Goal: Task Accomplishment & Management: Use online tool/utility

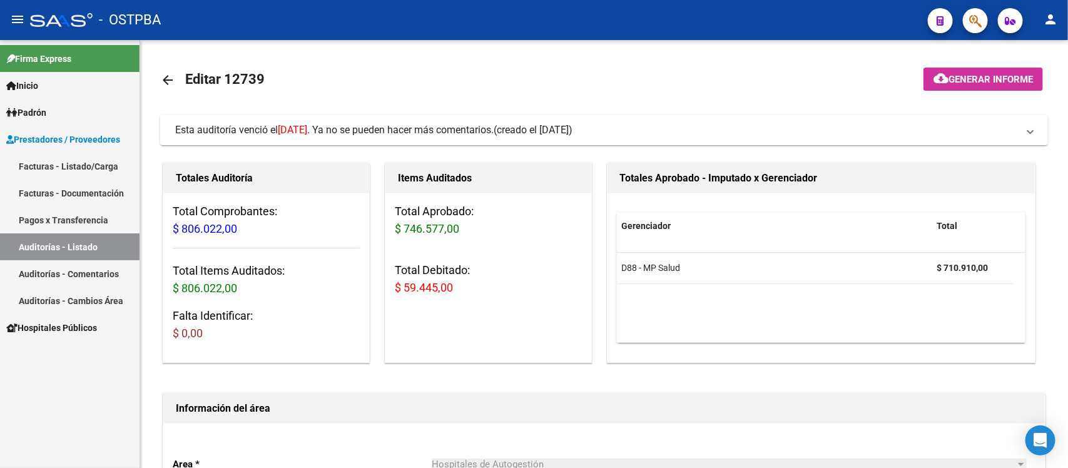
click at [60, 241] on link "Auditorías - Listado" at bounding box center [70, 246] width 140 height 27
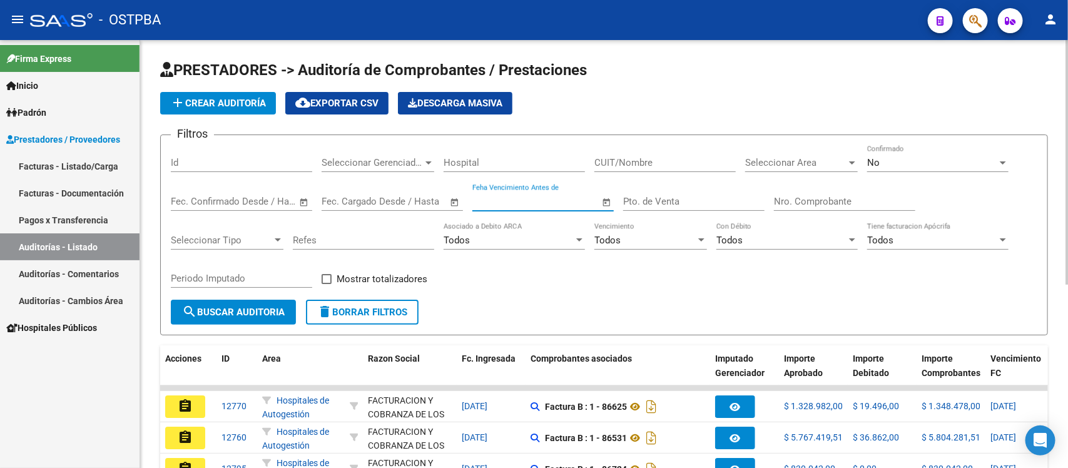
click at [530, 196] on input "Feha Vencimiento Antes de" at bounding box center [536, 201] width 128 height 11
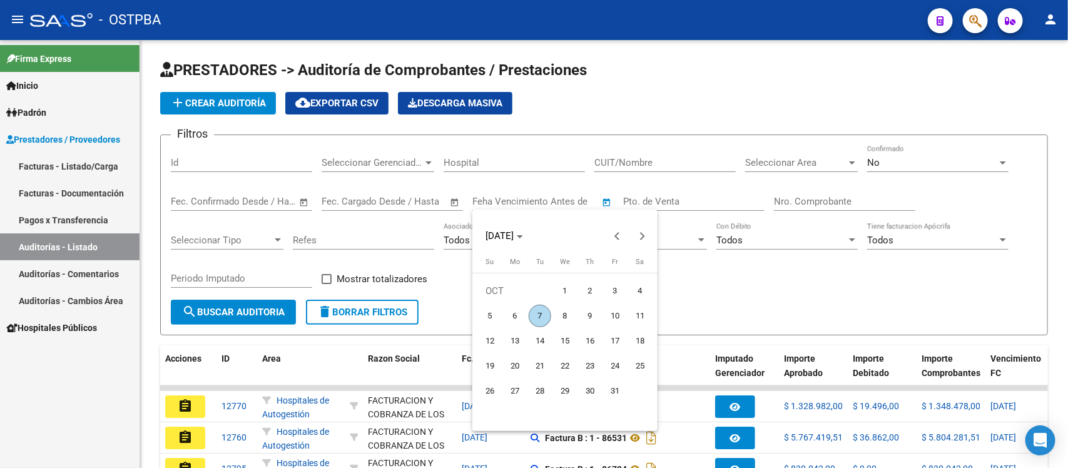
click at [536, 317] on span "7" at bounding box center [540, 316] width 23 height 23
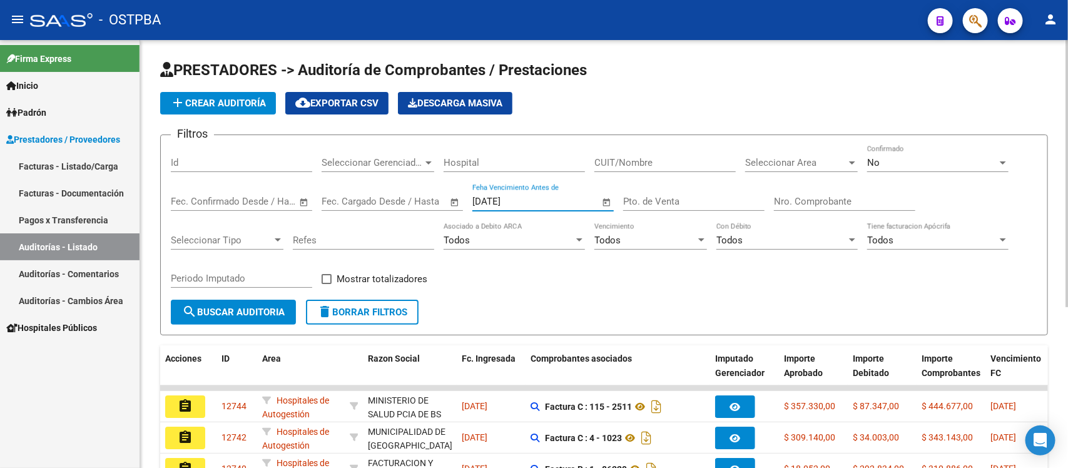
click at [557, 205] on input "[DATE]" at bounding box center [536, 201] width 128 height 11
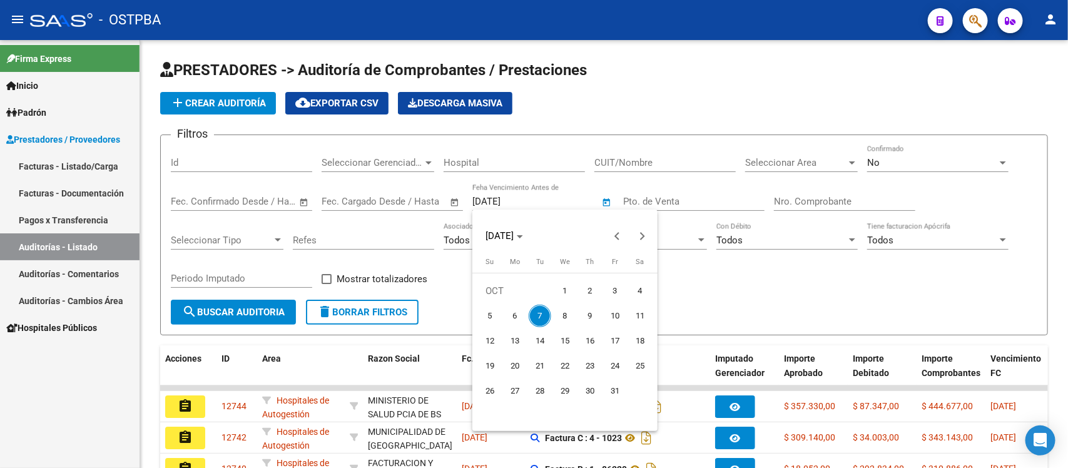
click at [564, 310] on span "8" at bounding box center [565, 316] width 23 height 23
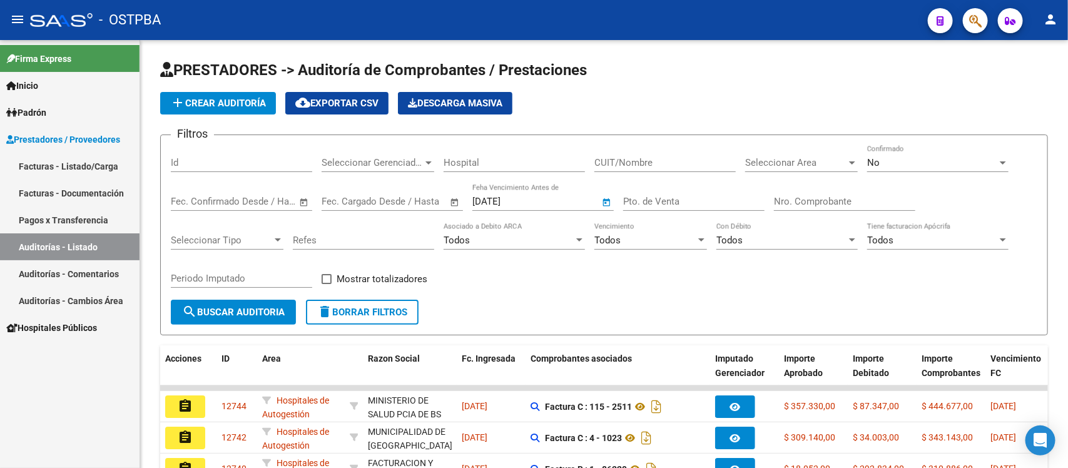
type input "[DATE]"
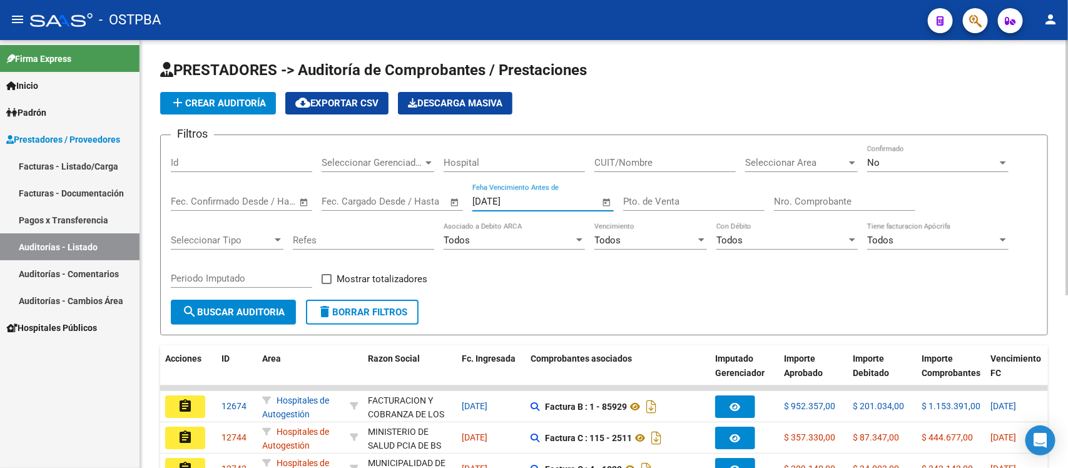
drag, startPoint x: 588, startPoint y: 208, endPoint x: 558, endPoint y: 199, distance: 31.3
click at [585, 208] on div "[DATE] Feha Vencimiento Antes de" at bounding box center [536, 197] width 128 height 27
drag, startPoint x: 537, startPoint y: 183, endPoint x: 534, endPoint y: 190, distance: 7.0
click at [535, 186] on div "[DATE] Feha Vencimiento Antes de" at bounding box center [536, 197] width 128 height 27
drag, startPoint x: 530, startPoint y: 195, endPoint x: 324, endPoint y: 181, distance: 206.9
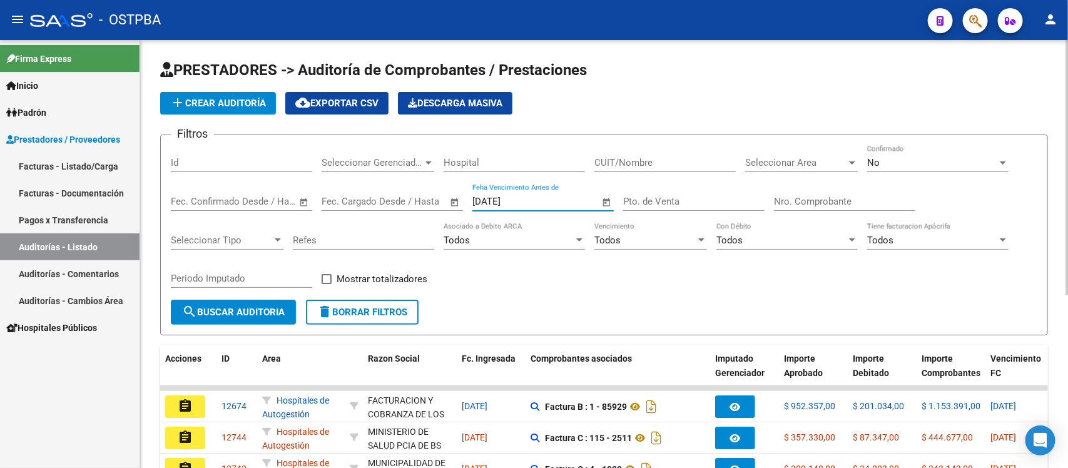
click at [330, 180] on div "Filtros Id Seleccionar Gerenciador Seleccionar Gerenciador Hospital CUIT/Nombre…" at bounding box center [604, 222] width 866 height 155
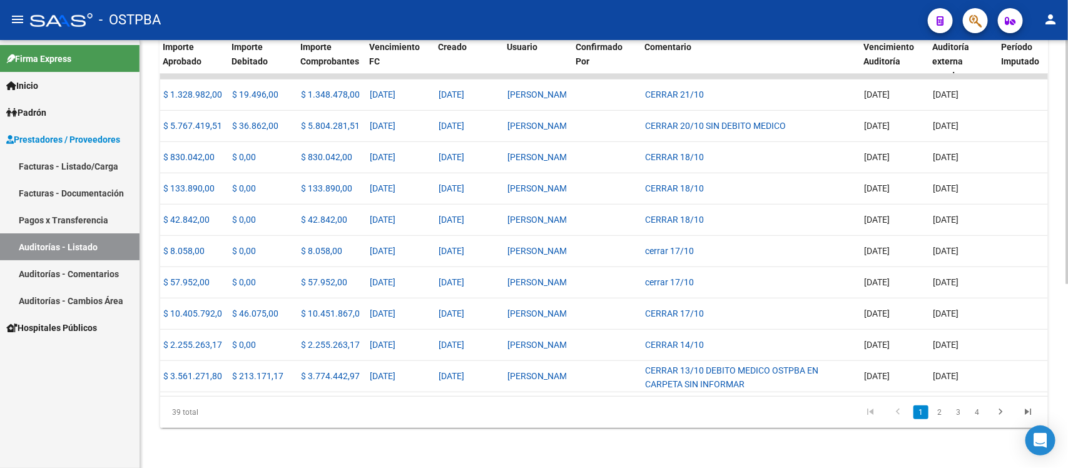
scroll to position [0, 624]
click at [940, 419] on link "2" at bounding box center [939, 412] width 15 height 14
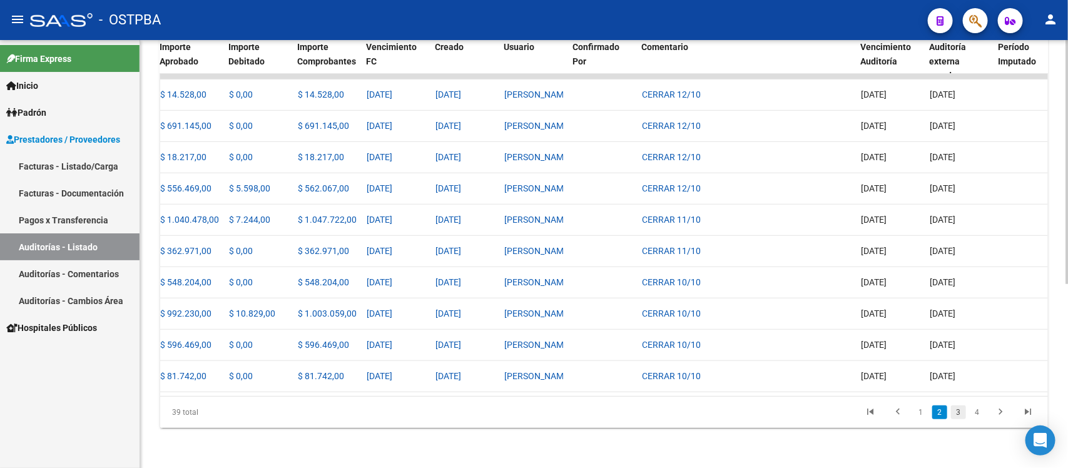
click at [959, 419] on link "3" at bounding box center [958, 412] width 15 height 14
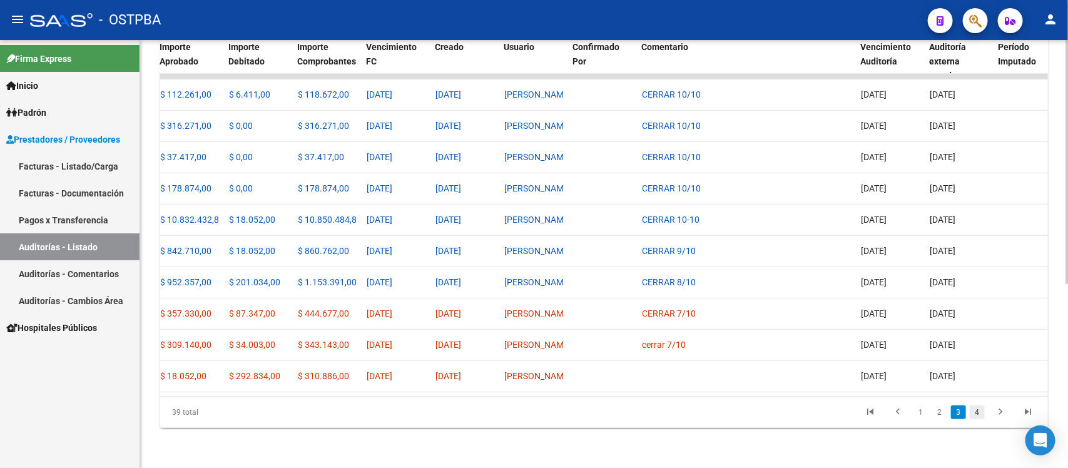
click at [974, 419] on link "4" at bounding box center [977, 412] width 15 height 14
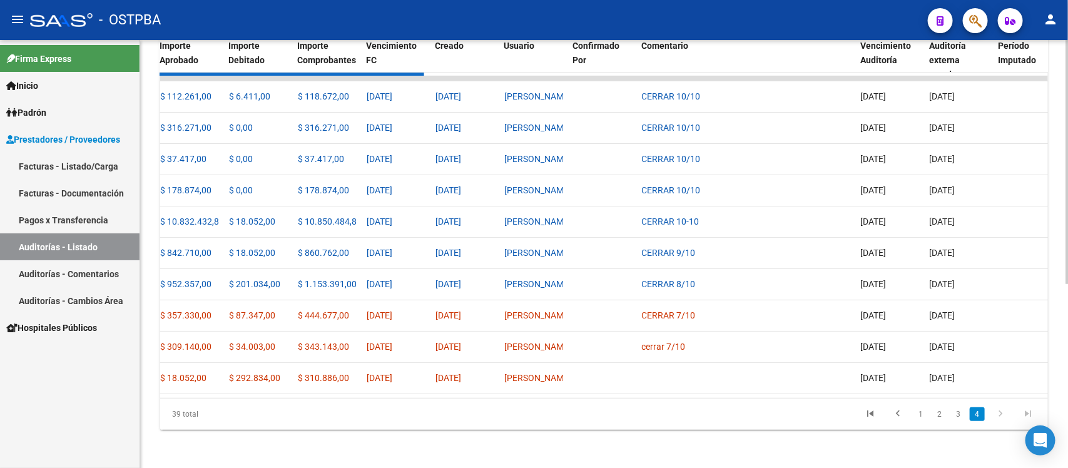
scroll to position [290, 0]
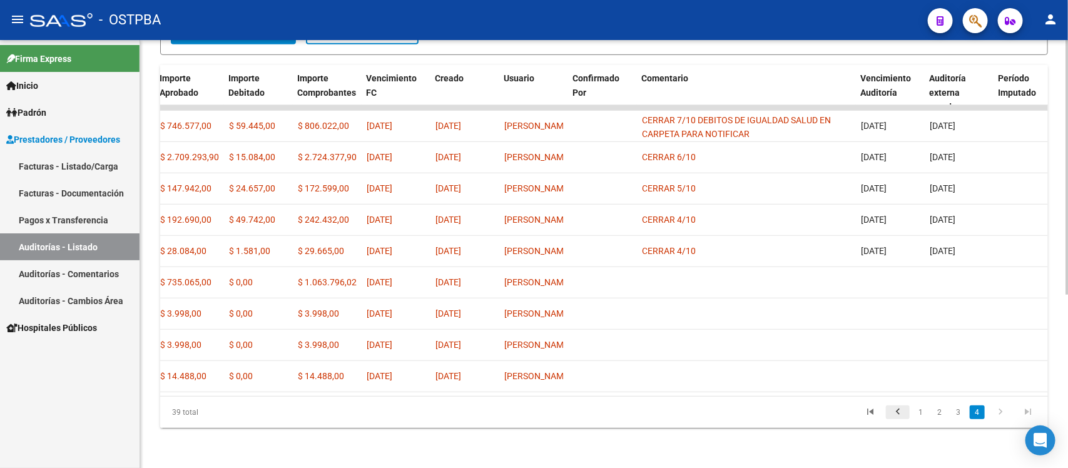
click at [896, 414] on icon "go to previous page" at bounding box center [898, 413] width 16 height 15
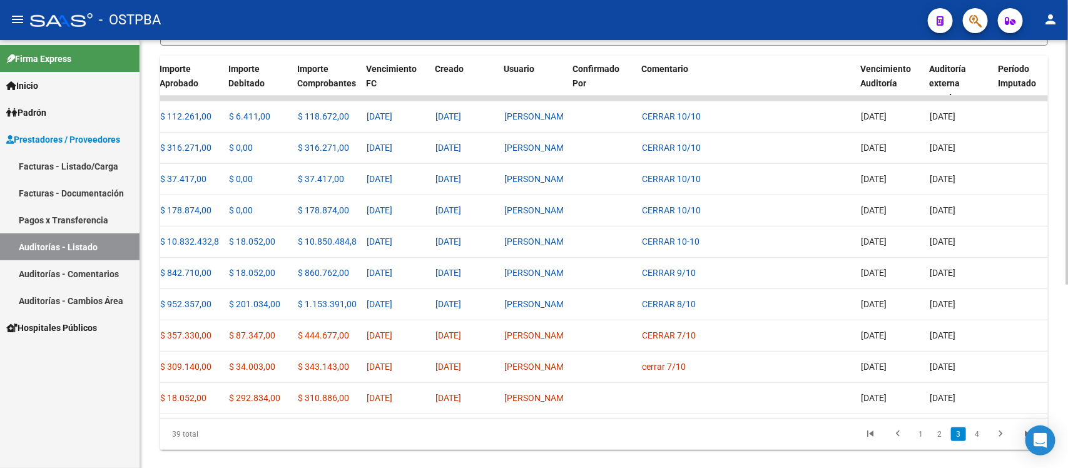
click at [608, 435] on datatable-pager "1 2 3 4" at bounding box center [692, 434] width 700 height 21
drag, startPoint x: 106, startPoint y: 261, endPoint x: 99, endPoint y: 261, distance: 7.5
click at [104, 261] on link "Auditorías - Comentarios" at bounding box center [70, 273] width 140 height 27
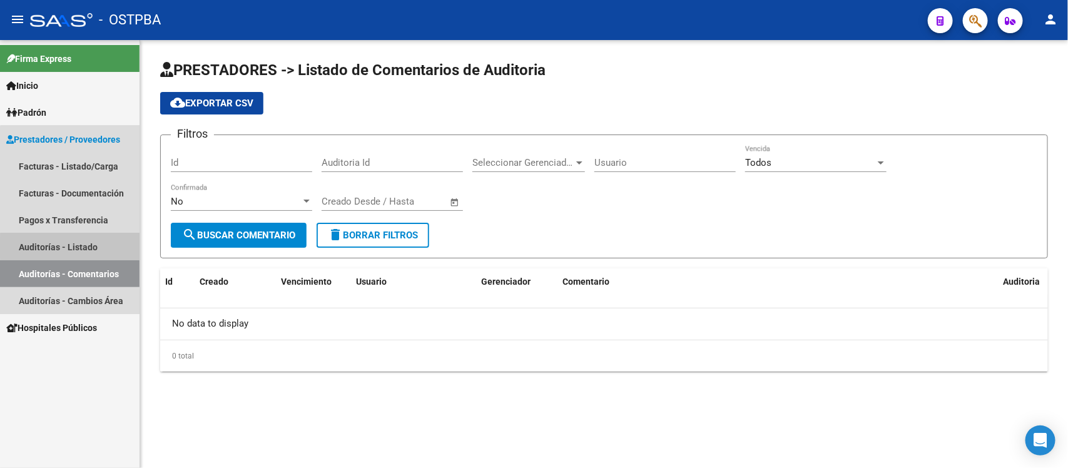
click at [93, 247] on link "Auditorías - Listado" at bounding box center [70, 246] width 140 height 27
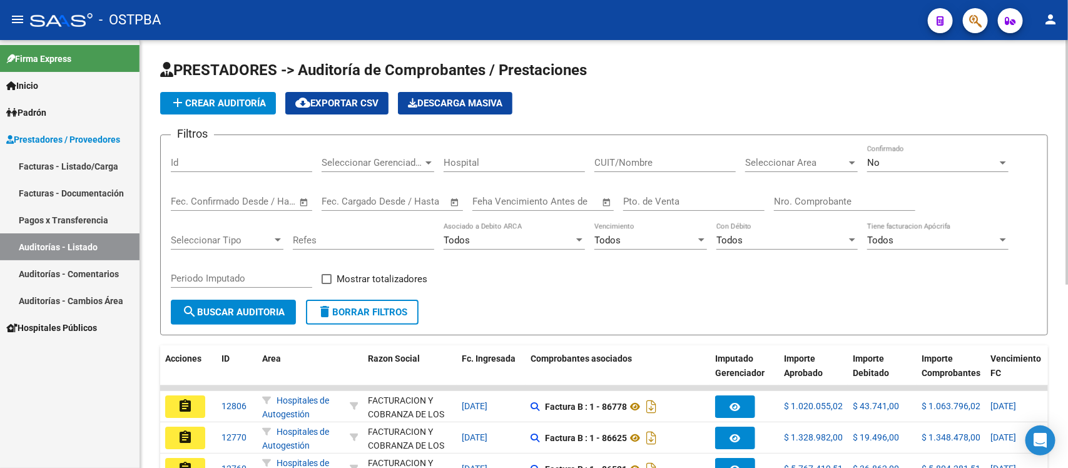
click at [357, 201] on input "text" at bounding box center [347, 201] width 51 height 11
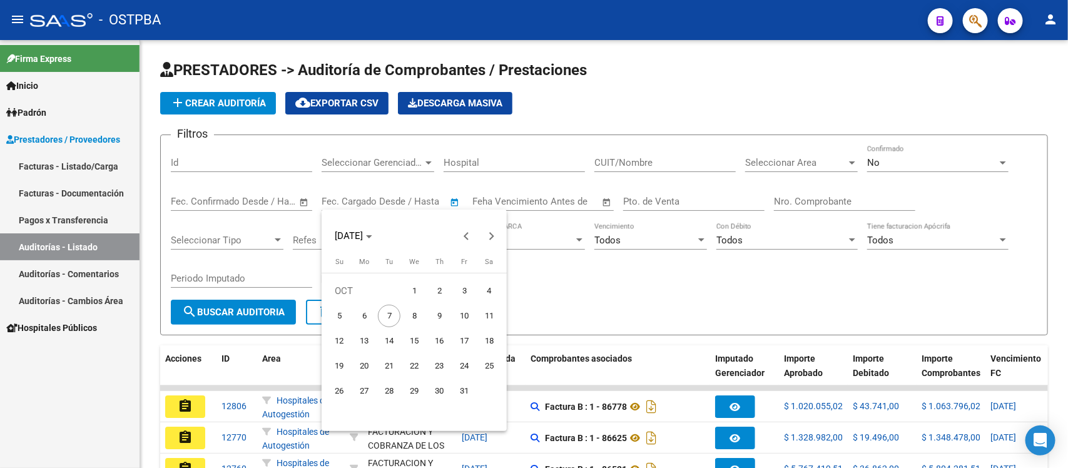
click at [414, 288] on span "1" at bounding box center [414, 291] width 23 height 23
type input "[DATE]"
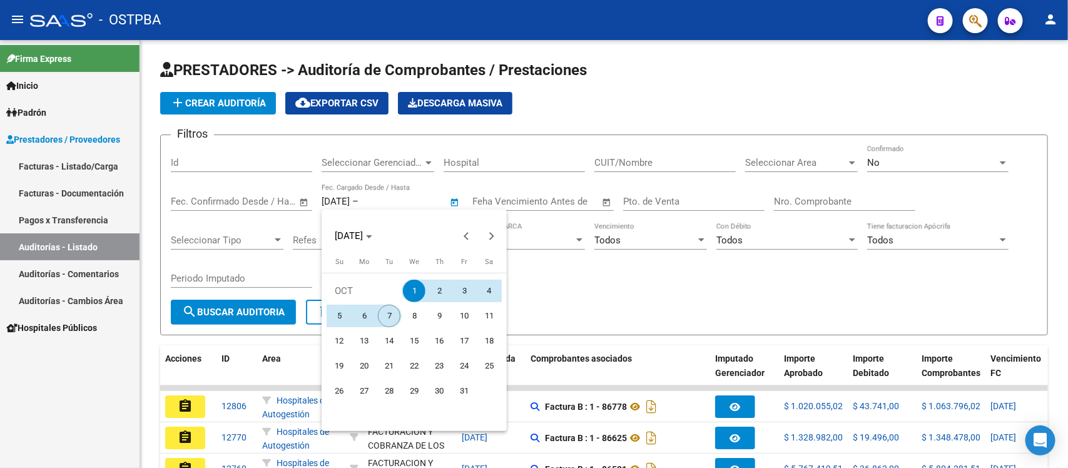
click at [388, 314] on span "7" at bounding box center [389, 316] width 23 height 23
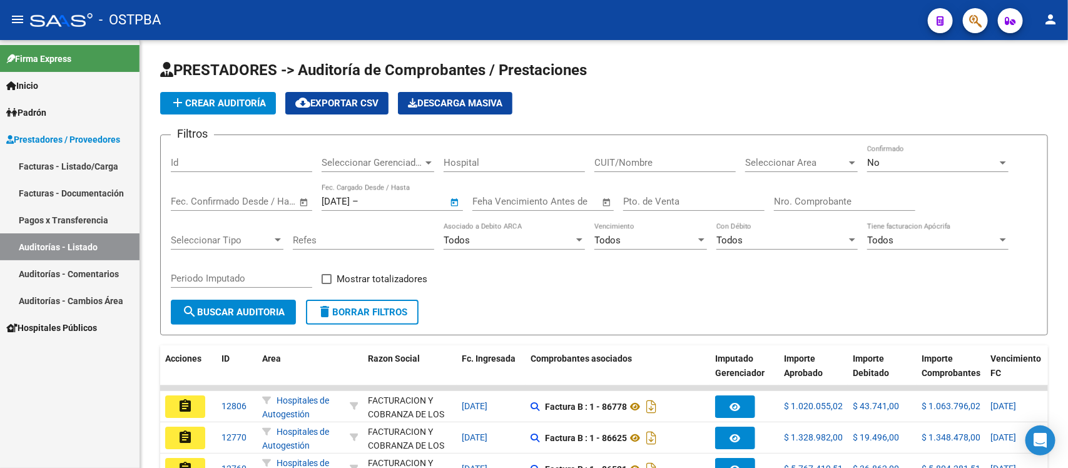
type input "[DATE]"
click at [354, 98] on span "cloud_download Exportar CSV" at bounding box center [336, 103] width 83 height 11
click at [332, 203] on input "[DATE]" at bounding box center [336, 201] width 28 height 11
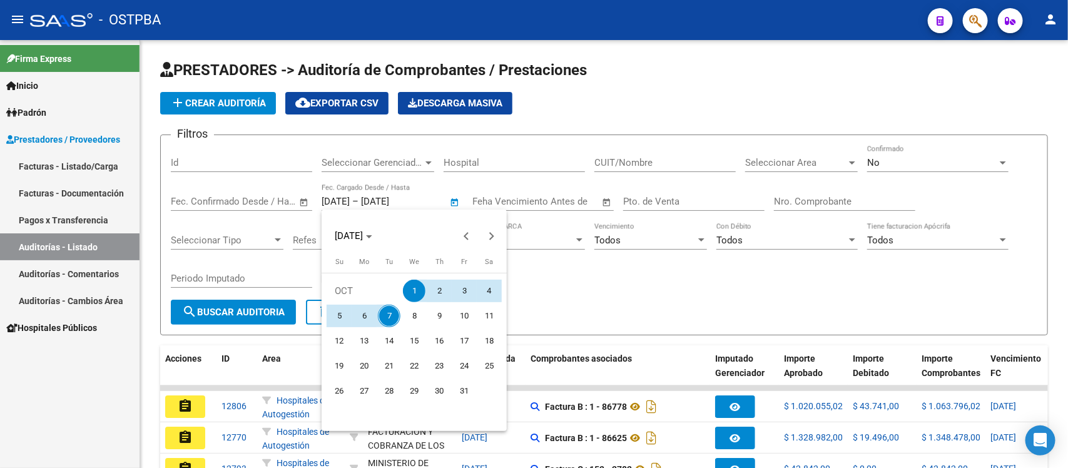
click at [333, 199] on div at bounding box center [534, 234] width 1068 height 468
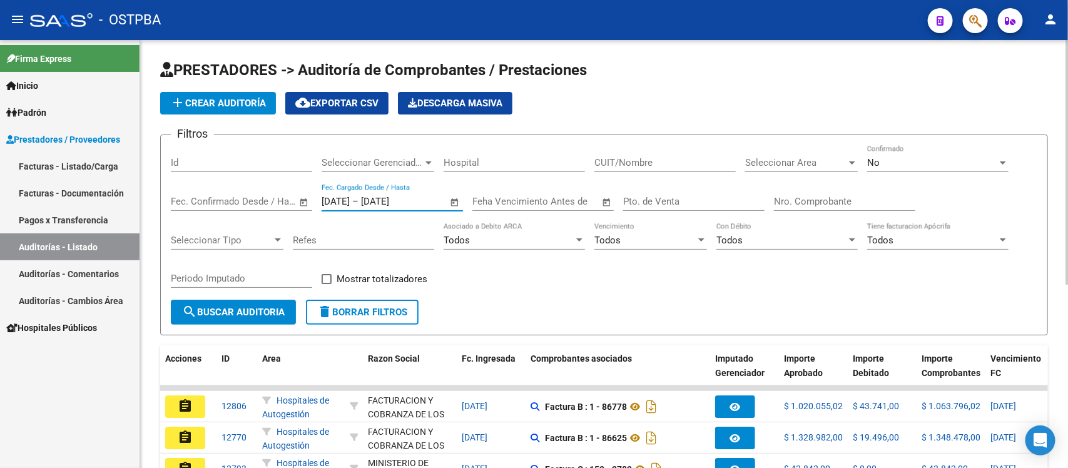
click at [337, 197] on input "[DATE]" at bounding box center [336, 201] width 28 height 11
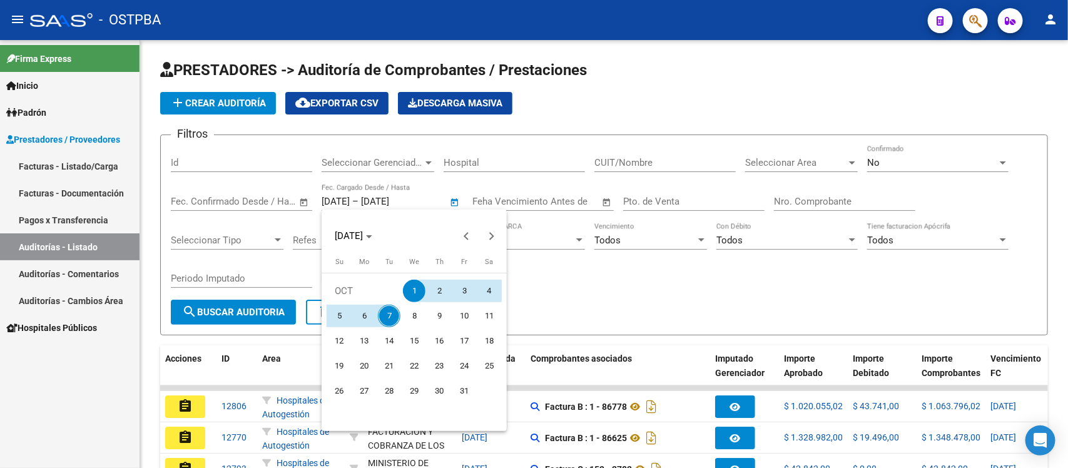
click at [375, 392] on button "27" at bounding box center [364, 390] width 25 height 25
type input "[DATE]"
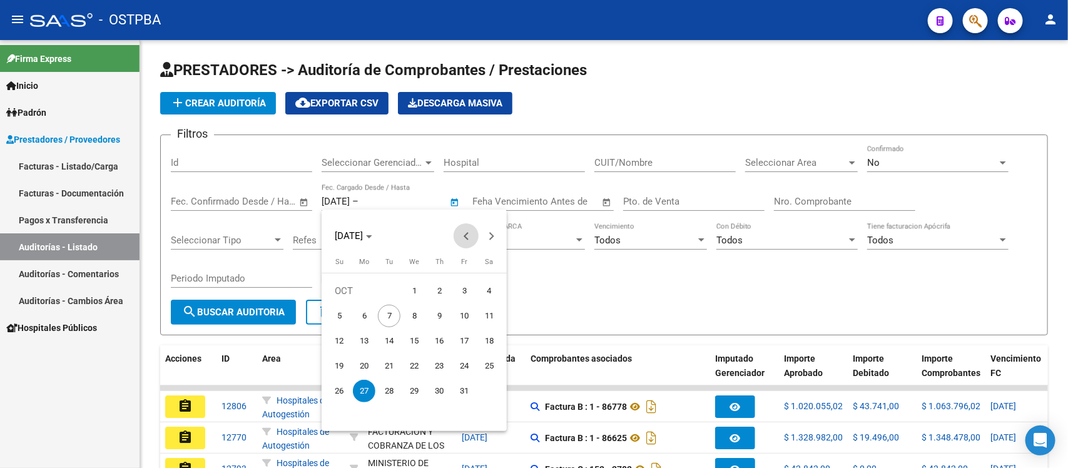
click at [466, 238] on button "Previous month" at bounding box center [466, 235] width 25 height 25
click at [335, 378] on button "21" at bounding box center [339, 390] width 25 height 25
type input "[DATE]"
click at [342, 388] on span "21" at bounding box center [339, 391] width 23 height 23
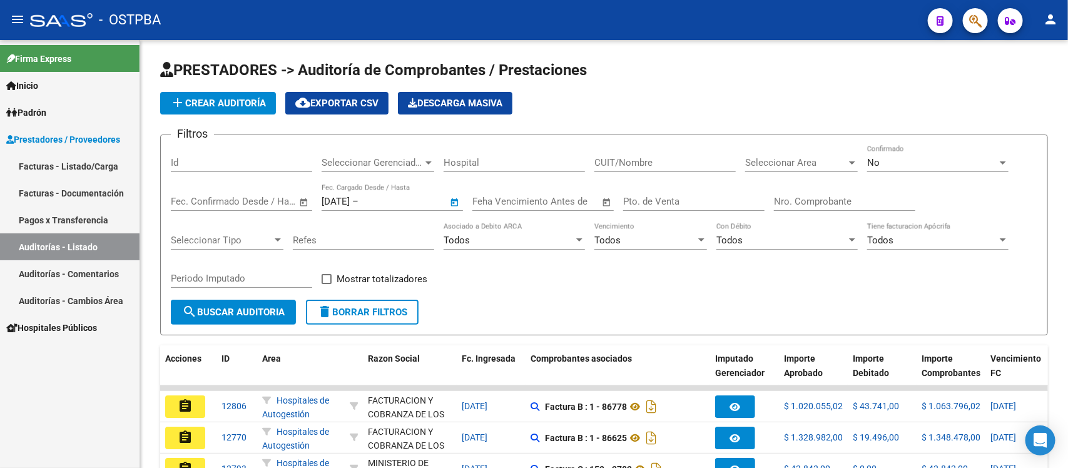
type input "[DATE]"
click at [405, 201] on input "[DATE]" at bounding box center [391, 201] width 61 height 11
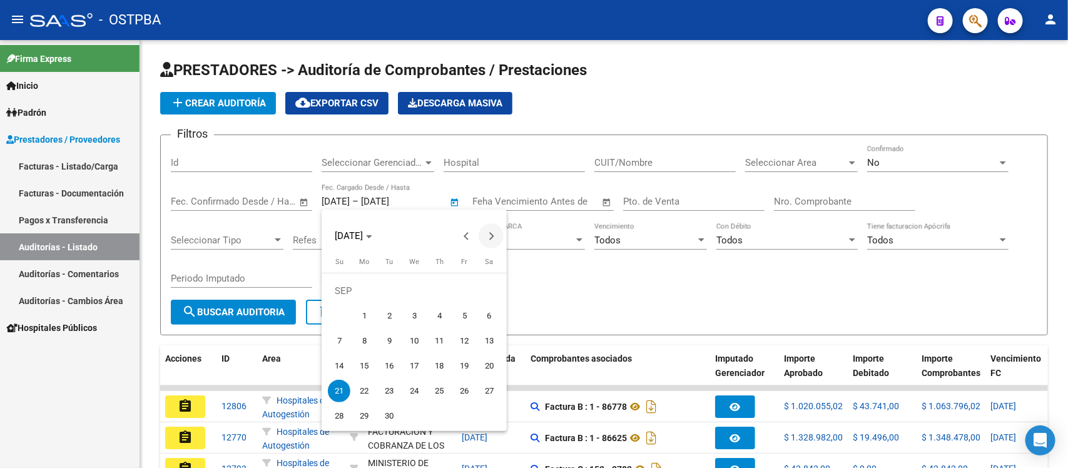
click at [493, 230] on span "Next month" at bounding box center [491, 235] width 25 height 25
click at [391, 323] on span "7" at bounding box center [389, 316] width 23 height 23
type input "[DATE]"
click at [460, 233] on span "Previous month" at bounding box center [466, 235] width 25 height 25
click at [341, 368] on span "14" at bounding box center [339, 366] width 23 height 23
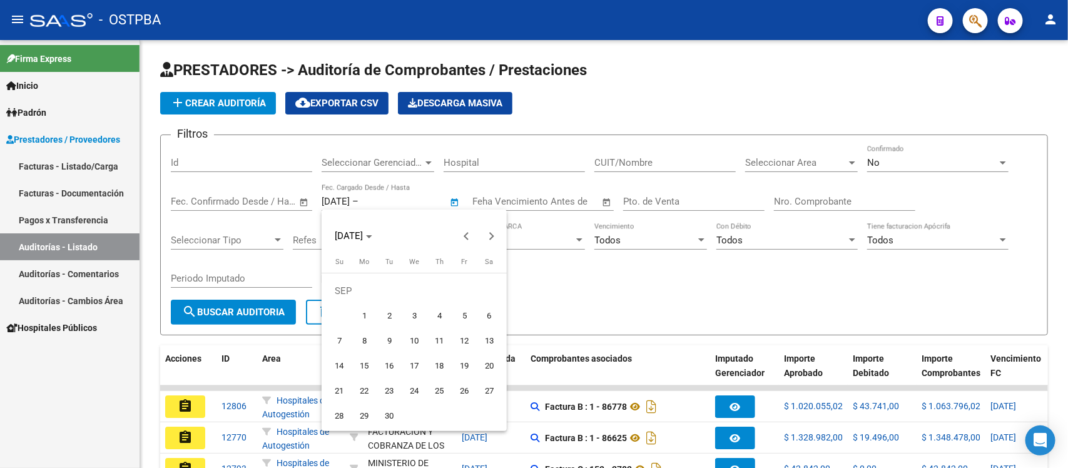
type input "[DATE]"
click at [487, 236] on button "Next month" at bounding box center [491, 235] width 25 height 25
click at [395, 310] on span "7" at bounding box center [389, 316] width 23 height 23
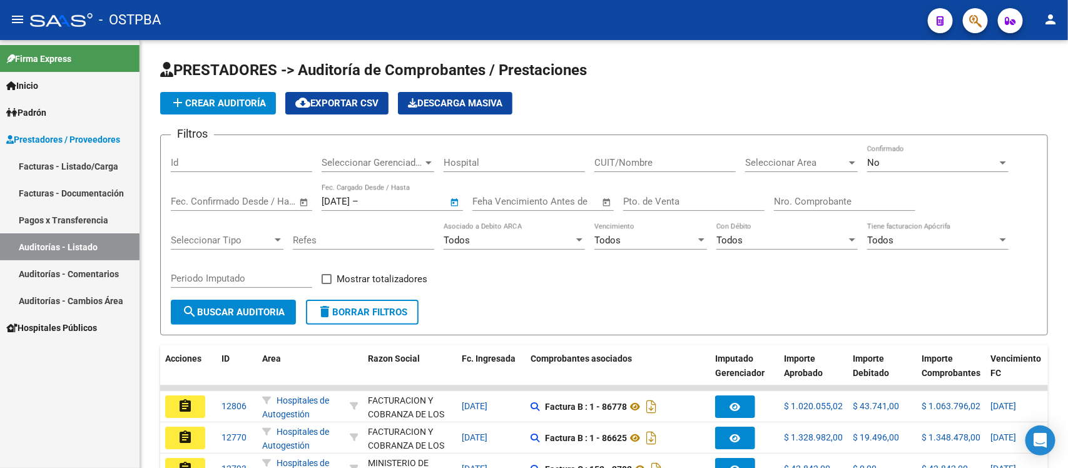
type input "[DATE]"
click at [342, 101] on span "cloud_download Exportar CSV" at bounding box center [336, 103] width 83 height 11
